Goal: Transaction & Acquisition: Purchase product/service

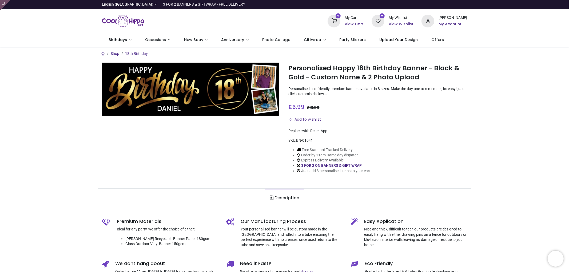
type input "**********"
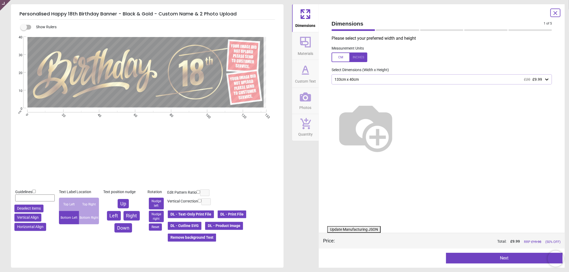
click at [298, 98] on button "Photos" at bounding box center [305, 101] width 27 height 26
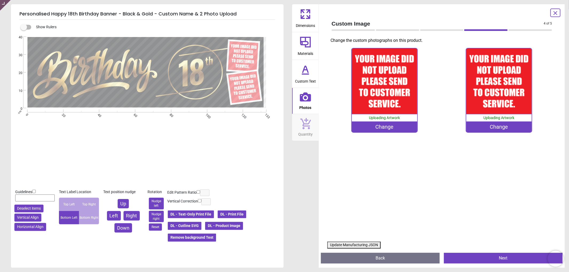
click at [383, 129] on div "Change" at bounding box center [384, 127] width 65 height 11
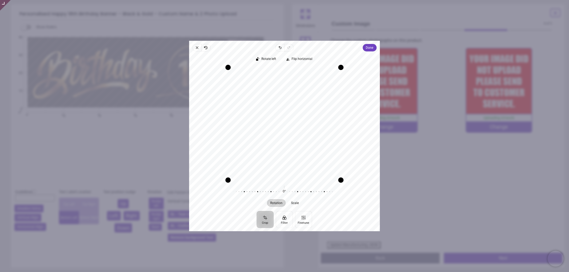
drag, startPoint x: 305, startPoint y: 104, endPoint x: 282, endPoint y: 166, distance: 66.6
click at [282, 166] on div "Recenter" at bounding box center [284, 123] width 182 height 113
drag, startPoint x: 300, startPoint y: 135, endPoint x: 307, endPoint y: 135, distance: 6.9
click at [307, 135] on div "Recenter" at bounding box center [284, 123] width 182 height 113
drag, startPoint x: 317, startPoint y: 111, endPoint x: 331, endPoint y: 123, distance: 17.9
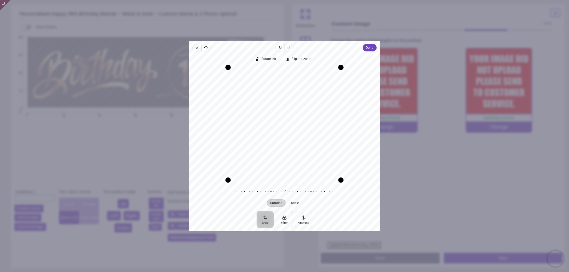
click at [331, 123] on div "Recenter" at bounding box center [284, 123] width 182 height 113
click at [366, 49] on span "Done" at bounding box center [369, 48] width 7 height 6
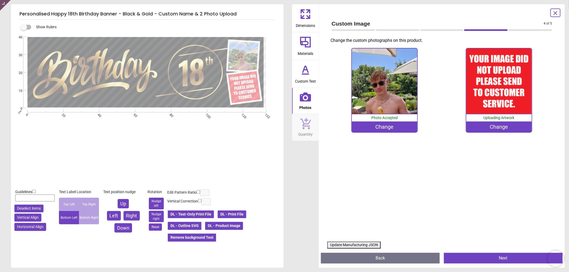
click at [499, 128] on div "Change" at bounding box center [498, 127] width 65 height 11
click at [502, 126] on div "Change" at bounding box center [498, 127] width 65 height 11
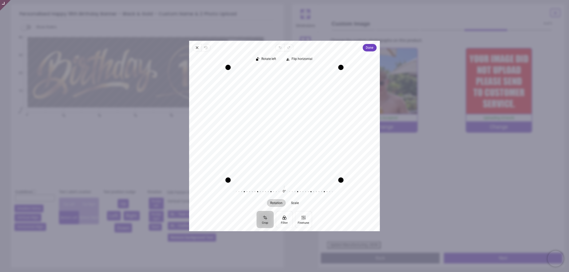
drag, startPoint x: 307, startPoint y: 102, endPoint x: 306, endPoint y: 116, distance: 13.6
click at [306, 116] on div "Recenter" at bounding box center [284, 123] width 182 height 113
click at [368, 50] on span "Done" at bounding box center [369, 48] width 7 height 6
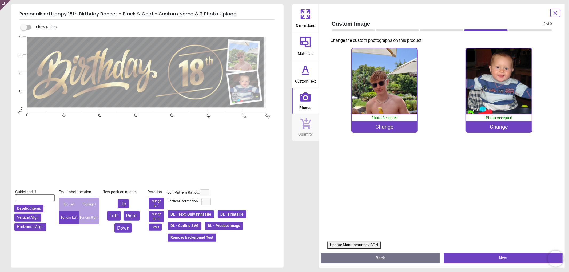
click at [342, 246] on button "Update Manufacturing JSON" at bounding box center [353, 245] width 53 height 7
drag, startPoint x: 342, startPoint y: 246, endPoint x: 305, endPoint y: 108, distance: 142.8
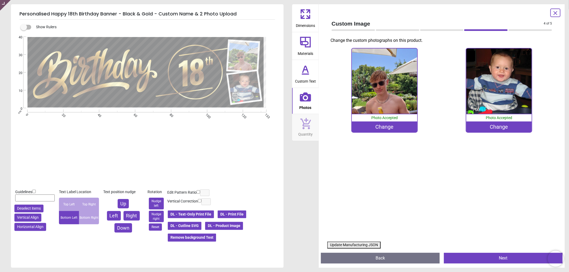
click at [343, 244] on button "Update Manufacturing JSON" at bounding box center [353, 245] width 53 height 7
